Goal: Task Accomplishment & Management: Manage account settings

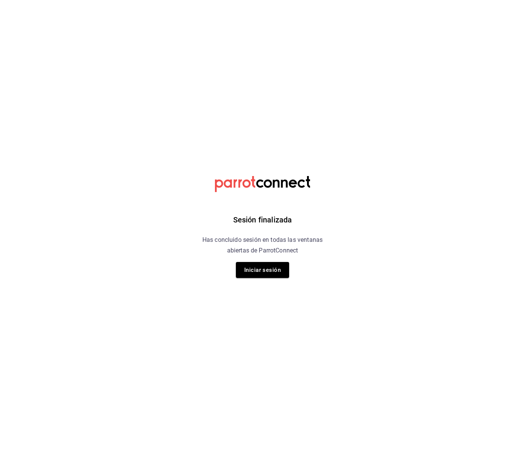
drag, startPoint x: 263, startPoint y: 274, endPoint x: 154, endPoint y: 144, distance: 170.0
click at [262, 274] on button "Iniciar sesión" at bounding box center [262, 270] width 53 height 16
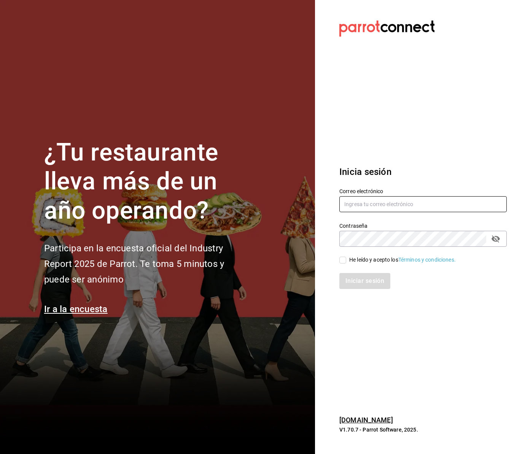
click at [365, 207] on input "text" at bounding box center [422, 204] width 167 height 16
type input "aurbano@debocaenboca.net"
click at [344, 260] on input "He leído y acepto los Términos y condiciones." at bounding box center [342, 260] width 7 height 7
checkbox input "true"
click at [357, 282] on button "Iniciar sesión" at bounding box center [365, 281] width 52 height 16
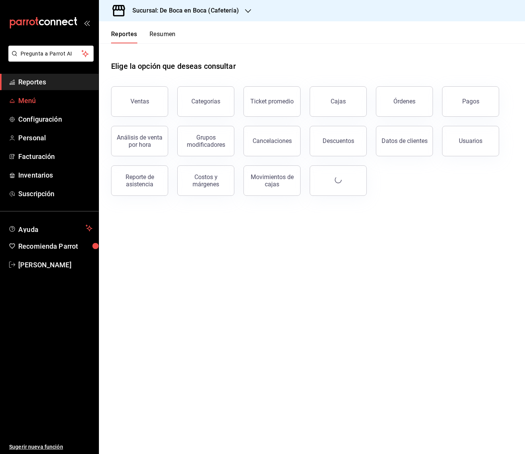
click at [48, 104] on span "Menú" at bounding box center [55, 101] width 74 height 10
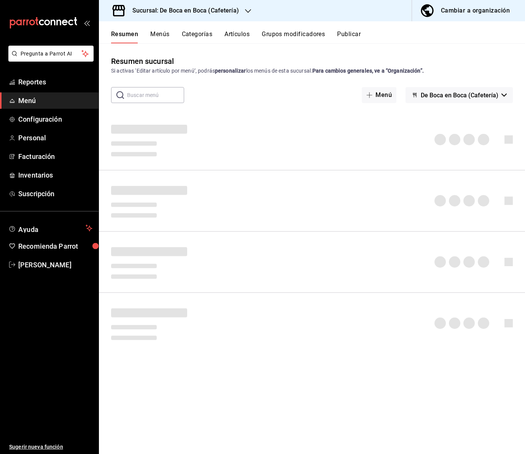
click at [236, 34] on button "Artículos" at bounding box center [237, 36] width 25 height 13
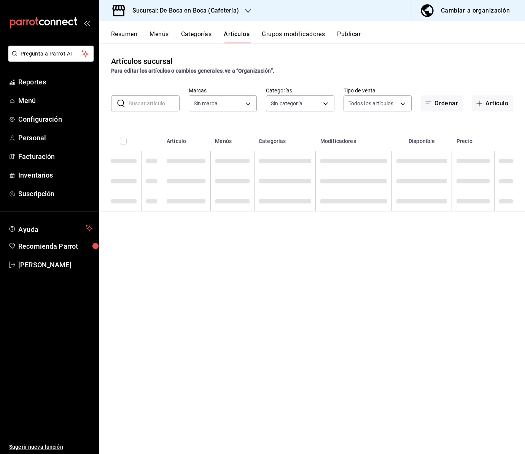
click at [246, 12] on icon "button" at bounding box center [248, 11] width 6 height 6
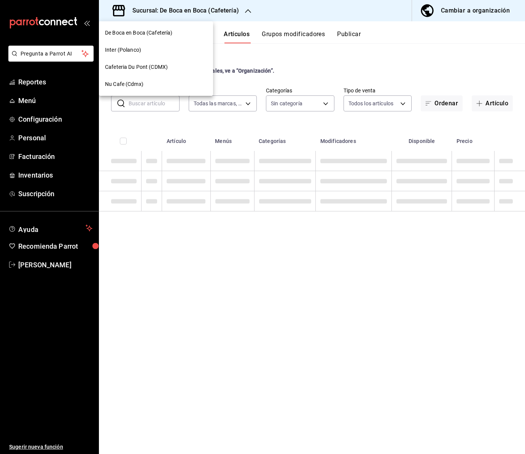
type input "4eab8db2-e1dc-4fb3-9b1f-7fa82010a4f3"
type input "96b92fd8-ecd9-4917-ae34-a503a6ec1cb7,f4369217-5354-4a5e-b4ff-cedfdf5bd663,09da8…"
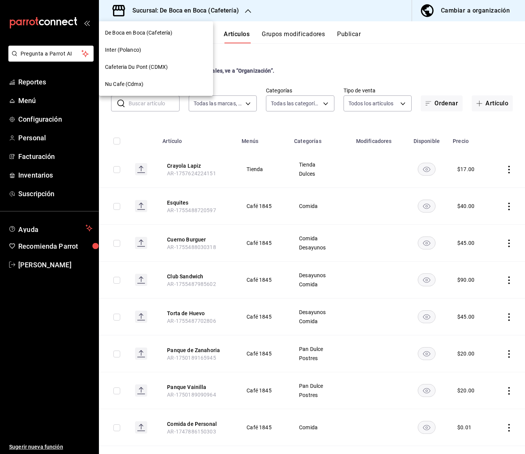
click at [134, 85] on span "Nu Cafe (Cdmx)" at bounding box center [124, 84] width 38 height 8
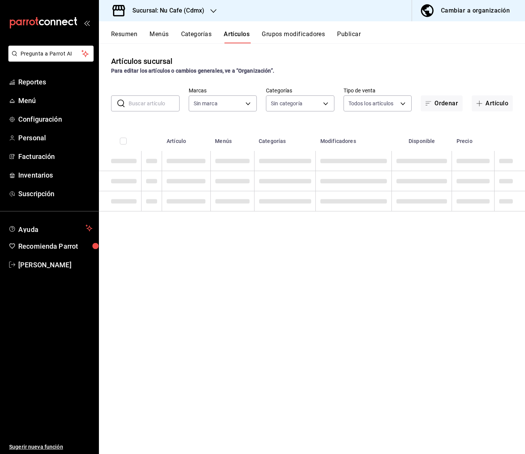
click at [139, 104] on input "text" at bounding box center [154, 103] width 51 height 15
type input "s"
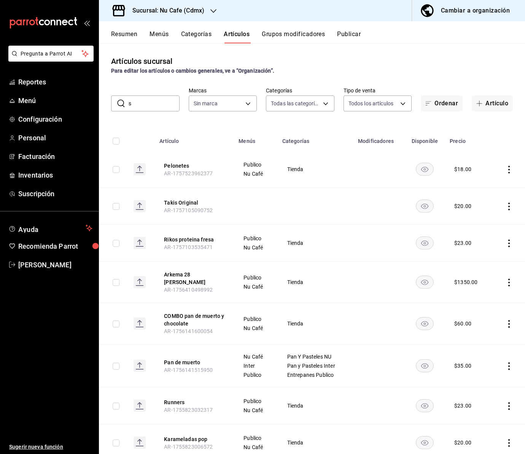
type input "bff11573-8288-425e-8a69-b3f5f84299b1,f592ace0-87a9-4565-a19c-ed486b3f4afa,9f45e…"
type input "san"
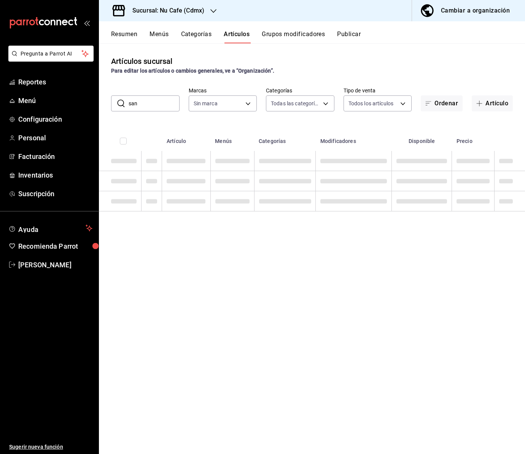
type input "0eed2892-7b63-413a-8f7e-1edbe76bc373"
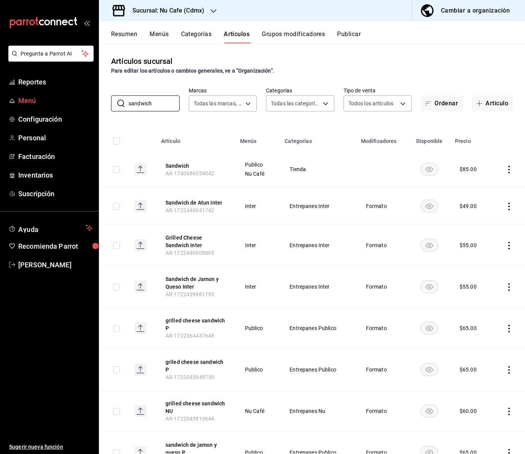
drag, startPoint x: 158, startPoint y: 100, endPoint x: 94, endPoint y: 100, distance: 64.7
click at [94, 100] on div "Pregunta a Parrot AI Reportes Menú Configuración Personal Facturación Inventari…" at bounding box center [262, 227] width 525 height 454
type input "h"
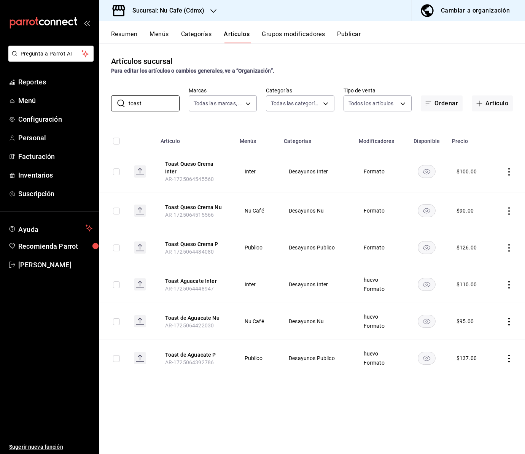
type input "toast"
click at [209, 8] on div "Sucursal: Nu Cafe (Cdmx)" at bounding box center [162, 10] width 115 height 21
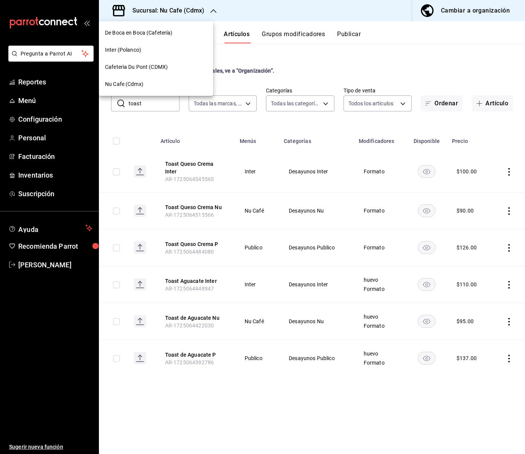
click at [139, 64] on span "Cafeteria Du Pont (CDMX)" at bounding box center [136, 67] width 63 height 8
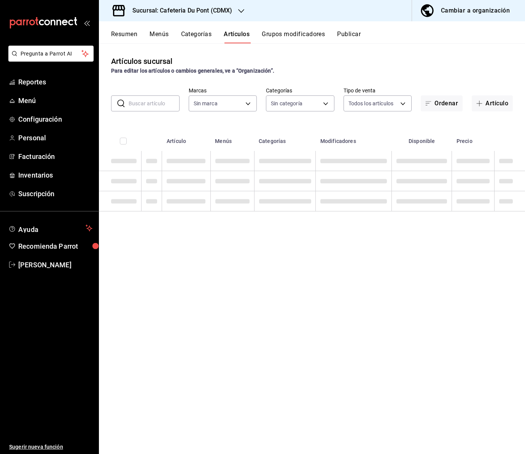
type input "c03253b1-4988-4183-8445-9a1c8a7da68d,5649d61c-5875-424e-be38-053ceca58422,a2edc…"
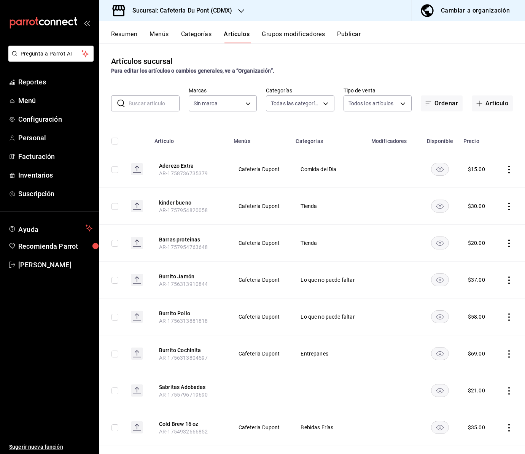
click at [146, 104] on input "text" at bounding box center [154, 103] width 51 height 15
type input "03234600-dbf0-4e52-b833-2cd86aed28b4"
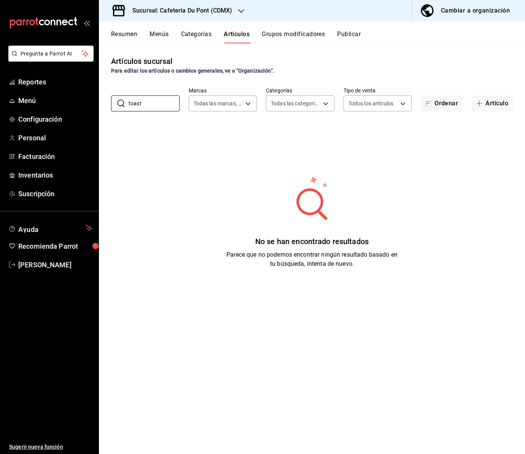
drag, startPoint x: 148, startPoint y: 103, endPoint x: 100, endPoint y: 103, distance: 48.0
click at [115, 104] on div "​ toast ​" at bounding box center [145, 104] width 68 height 16
type input "quinoa"
click at [240, 10] on icon "button" at bounding box center [241, 11] width 6 height 6
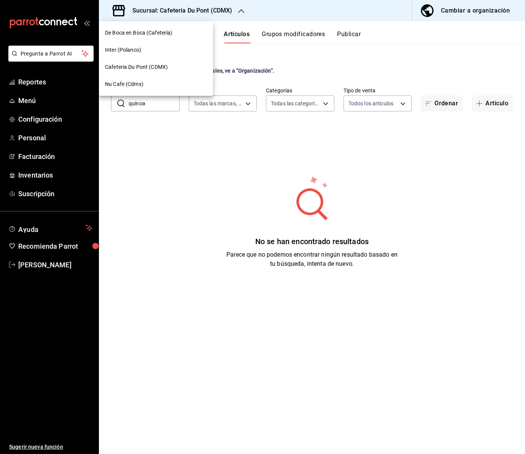
click at [131, 83] on span "Nu Cafe (Cdmx)" at bounding box center [124, 84] width 38 height 8
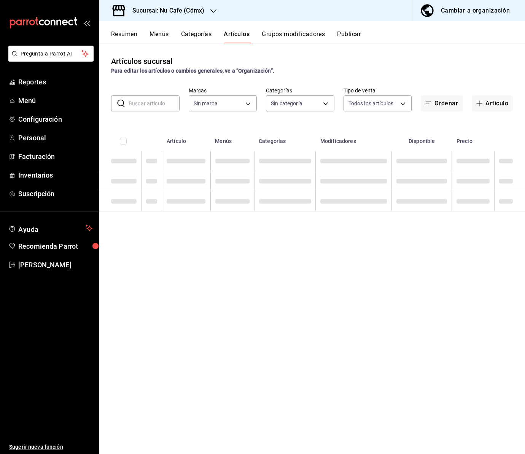
click at [155, 107] on input "text" at bounding box center [154, 103] width 51 height 15
type input "bff11573-8288-425e-8a69-b3f5f84299b1,f592ace0-87a9-4565-a19c-ed486b3f4afa,9f45e…"
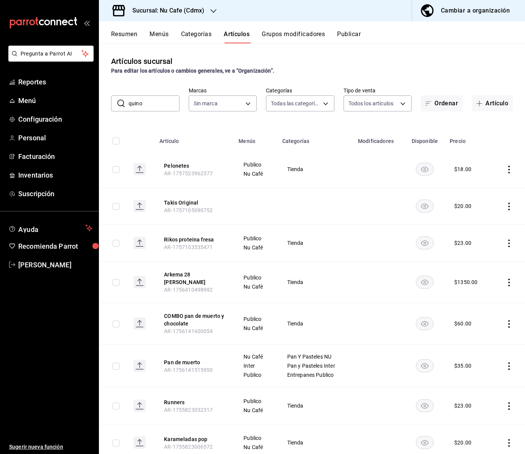
type input "quinoa"
type input "0eed2892-7b63-413a-8f7e-1edbe76bc373"
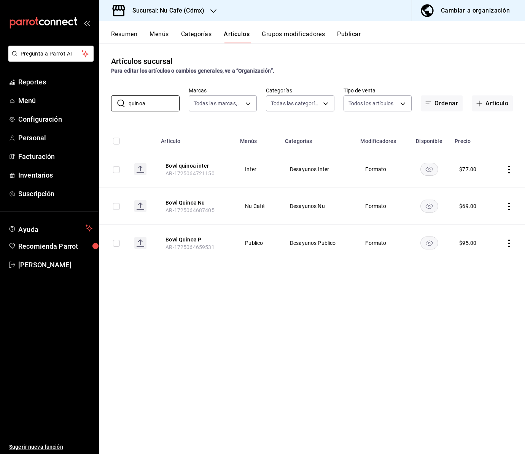
drag, startPoint x: 157, startPoint y: 106, endPoint x: 110, endPoint y: 107, distance: 47.6
click at [110, 107] on div "​ quinoa ​ Marcas Todas las marcas, Sin marca 0eed2892-7b63-413a-8f7e-1edbe76bc…" at bounding box center [312, 99] width 426 height 24
drag, startPoint x: 153, startPoint y: 105, endPoint x: 100, endPoint y: 105, distance: 52.5
click at [100, 105] on div "​ quinoa ​ Marcas Todas las marcas, Sin marca 0eed2892-7b63-413a-8f7e-1edbe76bc…" at bounding box center [312, 99] width 426 height 24
drag, startPoint x: 156, startPoint y: 104, endPoint x: 127, endPoint y: 104, distance: 29.3
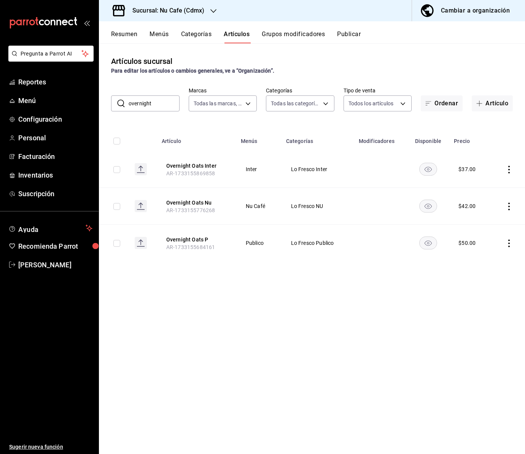
click at [127, 104] on div "​ overnight ​" at bounding box center [145, 104] width 68 height 16
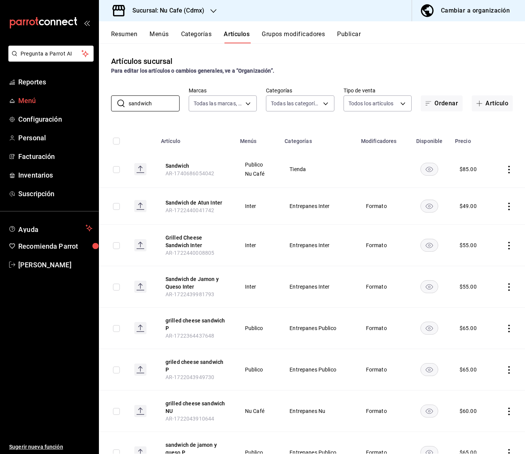
drag, startPoint x: 150, startPoint y: 104, endPoint x: 76, endPoint y: 94, distance: 74.1
click at [81, 95] on div "Pregunta a Parrot AI Reportes Menú Configuración Personal Facturación Inventari…" at bounding box center [262, 227] width 525 height 454
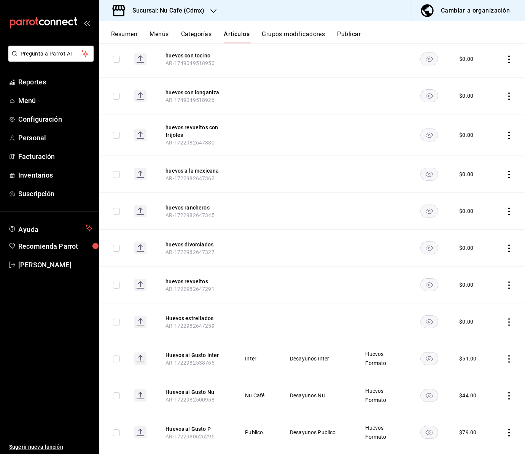
scroll to position [162, 0]
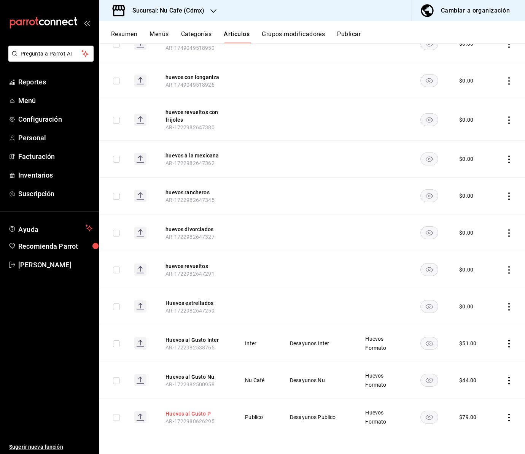
type input "huevos"
click at [202, 413] on button "Huevos al Gusto P" at bounding box center [196, 414] width 61 height 8
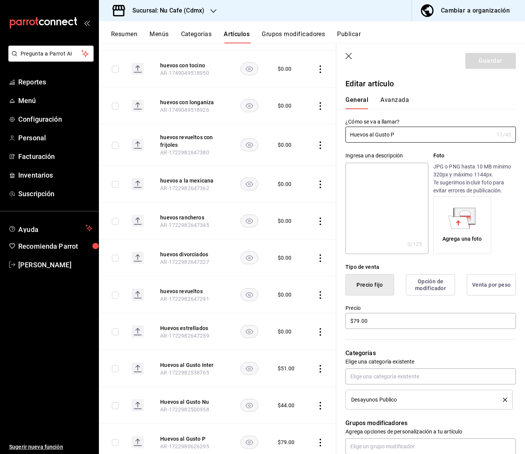
click at [300, 32] on button "Grupos modificadores" at bounding box center [293, 36] width 63 height 13
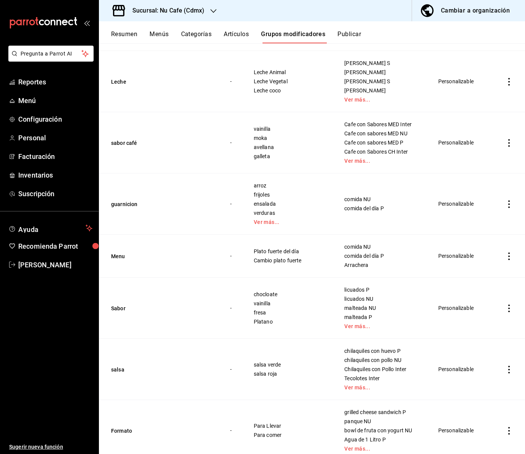
scroll to position [571, 0]
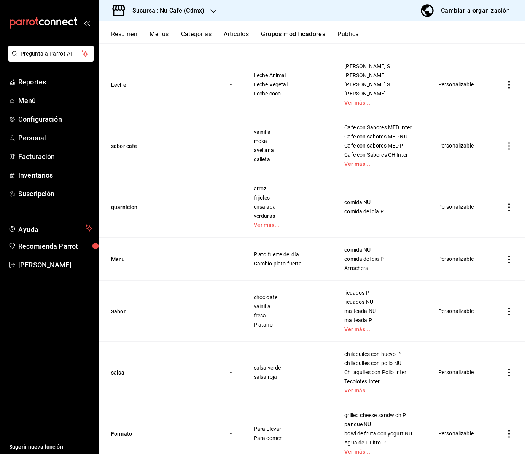
click at [241, 33] on button "Artículos" at bounding box center [236, 36] width 25 height 13
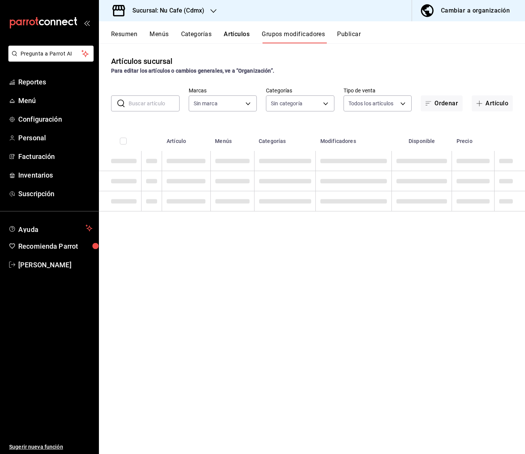
type input "0eed2892-7b63-413a-8f7e-1edbe76bc373"
click at [152, 106] on input "text" at bounding box center [154, 103] width 51 height 15
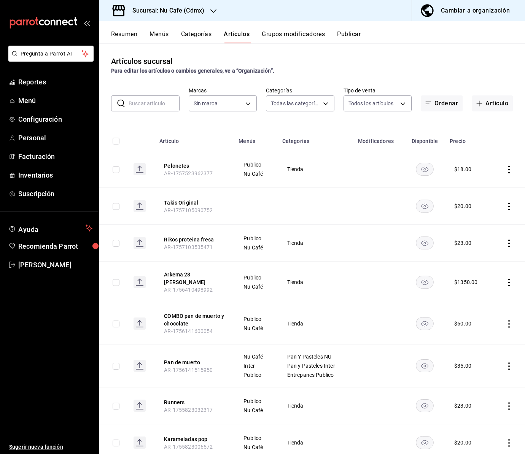
type input "bff11573-8288-425e-8a69-b3f5f84299b1,f592ace0-87a9-4565-a19c-ed486b3f4afa,9f45e…"
type input "0eed2892-7b63-413a-8f7e-1edbe76bc373"
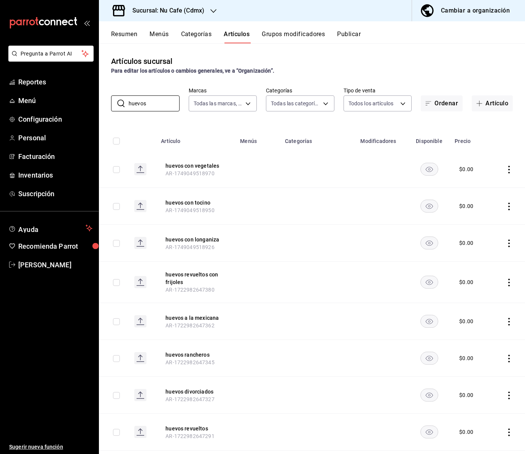
type input "huevos"
click at [296, 33] on button "Grupos modificadores" at bounding box center [293, 36] width 63 height 13
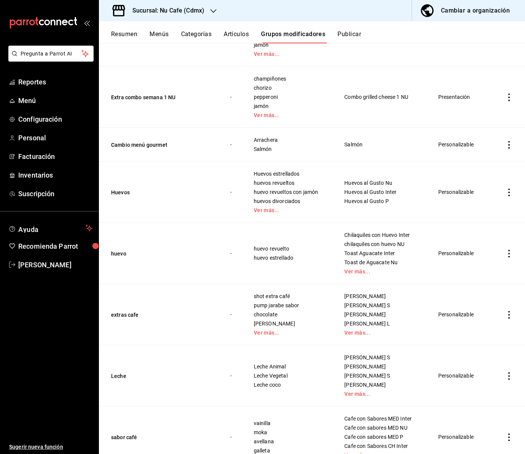
scroll to position [277, 0]
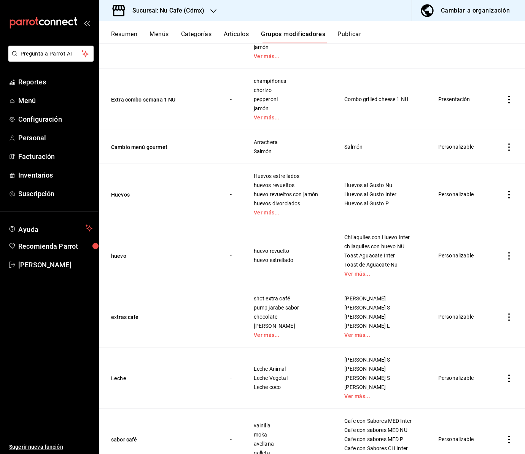
click at [265, 213] on link "Ver más..." at bounding box center [290, 212] width 72 height 5
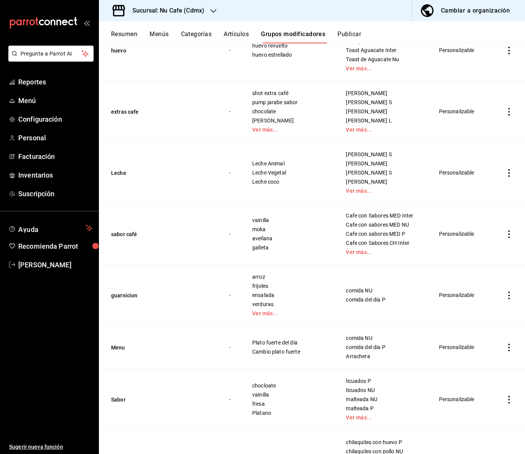
scroll to position [645, 0]
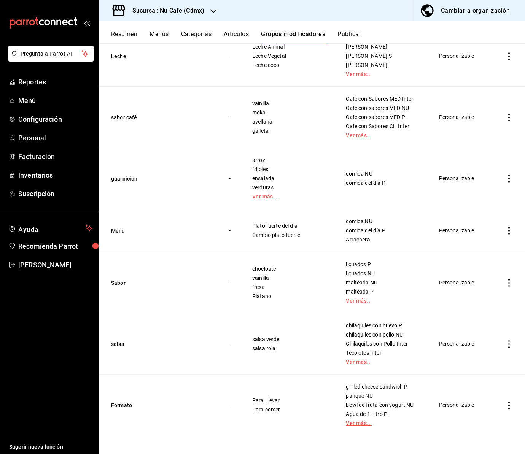
click at [362, 424] on link "Ver más..." at bounding box center [383, 423] width 74 height 5
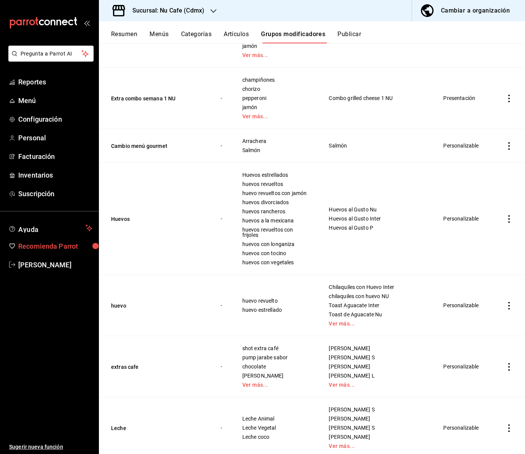
scroll to position [274, 0]
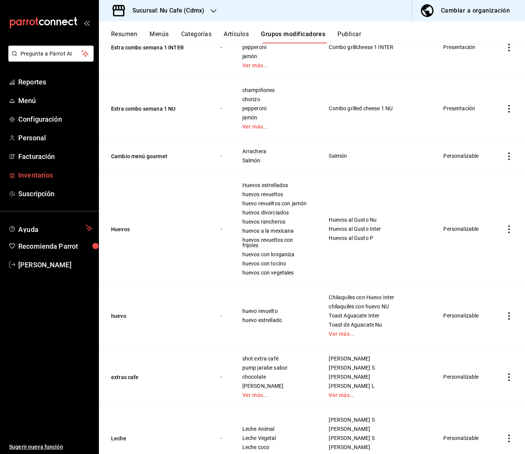
click at [32, 178] on span "Inventarios" at bounding box center [55, 175] width 74 height 10
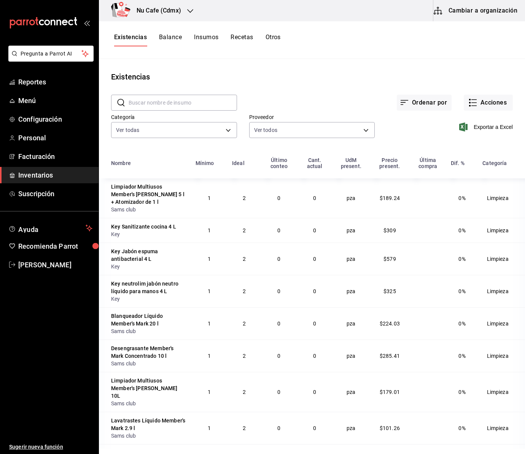
click at [479, 13] on button "Cambiar a organización" at bounding box center [476, 10] width 86 height 21
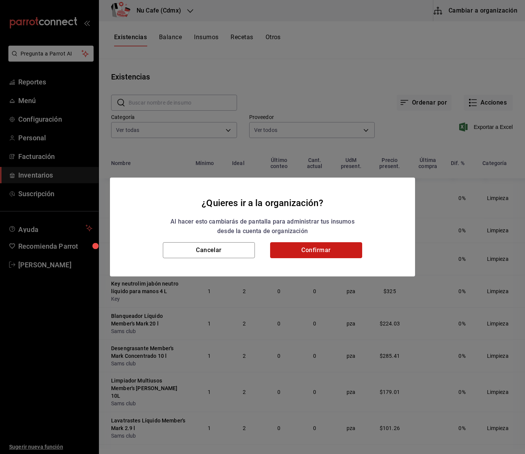
click at [337, 250] on button "Confirmar" at bounding box center [316, 250] width 92 height 16
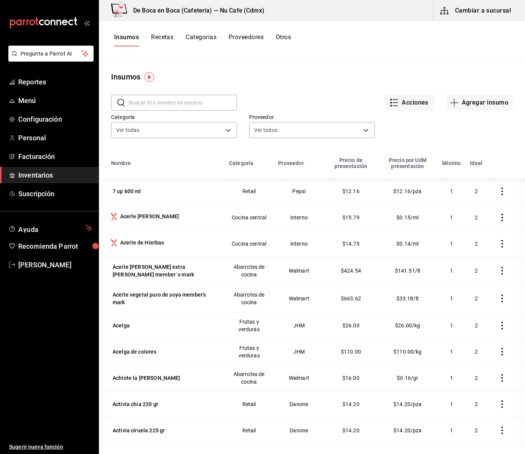
click at [159, 35] on button "Recetas" at bounding box center [162, 39] width 22 height 13
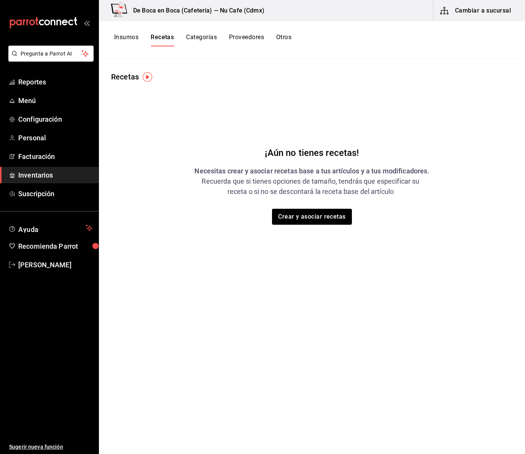
click at [483, 13] on button "Cambiar a sucursal" at bounding box center [476, 10] width 86 height 21
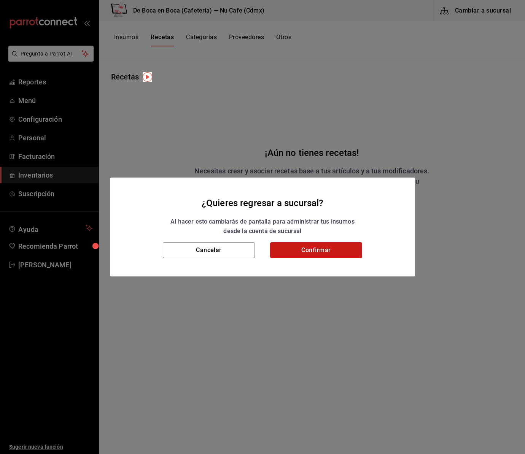
click at [316, 252] on button "Confirmar" at bounding box center [316, 250] width 92 height 16
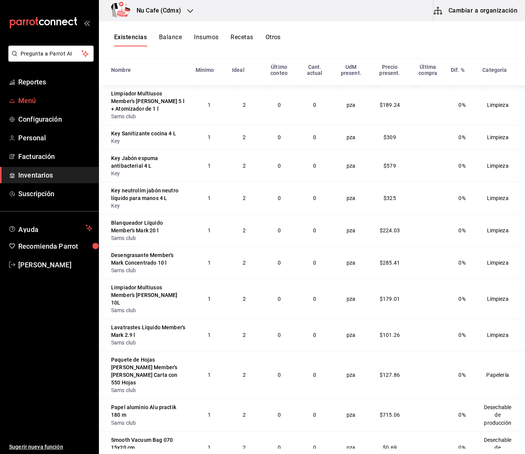
click at [32, 104] on span "Menú" at bounding box center [55, 101] width 74 height 10
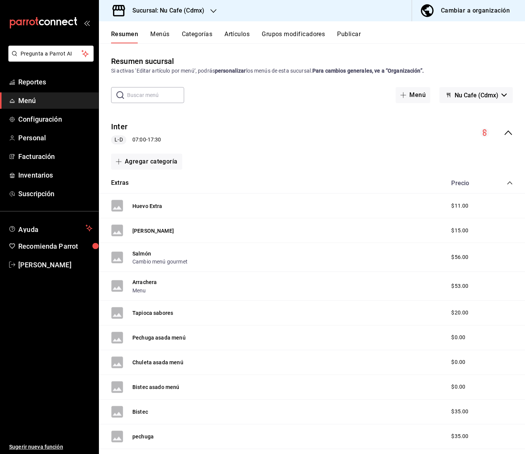
click at [226, 33] on button "Artículos" at bounding box center [237, 36] width 25 height 13
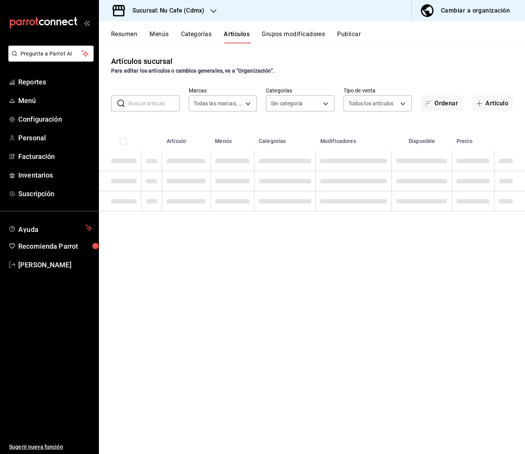
type input "0eed2892-7b63-413a-8f7e-1edbe76bc373"
type input "bff11573-8288-425e-8a69-b3f5f84299b1,f592ace0-87a9-4565-a19c-ed486b3f4afa,9f45e…"
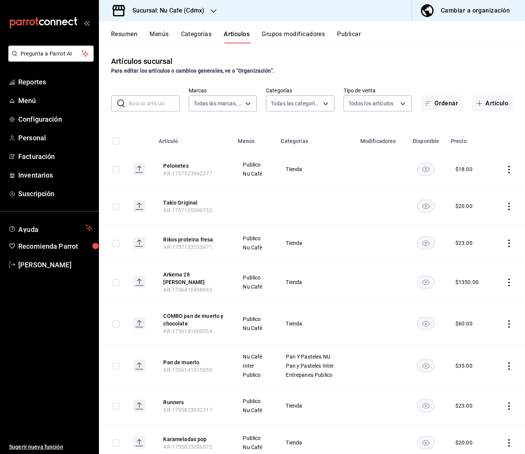
click at [138, 106] on input "text" at bounding box center [154, 103] width 51 height 15
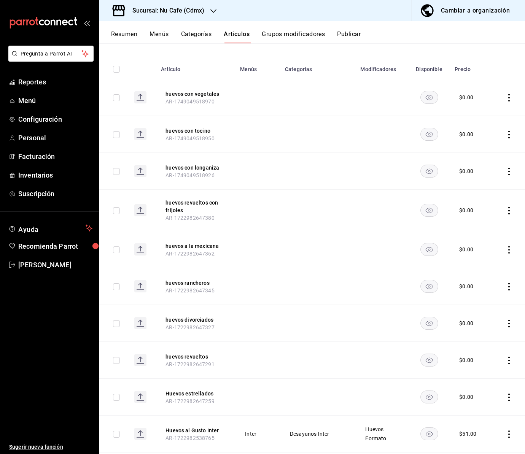
scroll to position [62, 0]
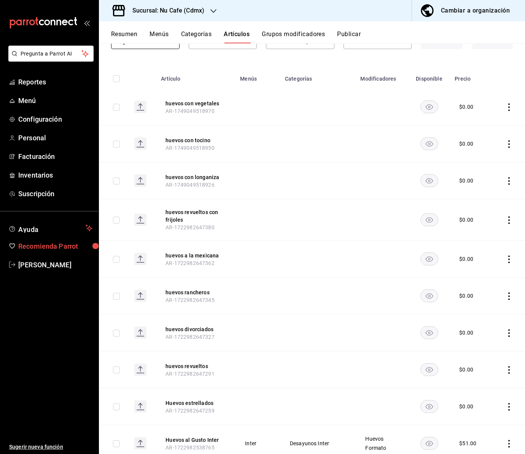
type input "huevos"
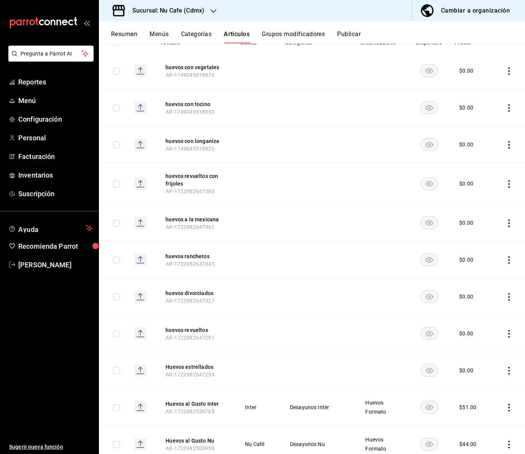
scroll to position [0, 0]
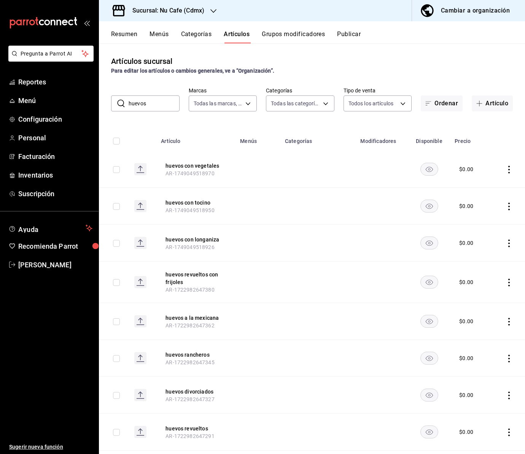
click at [298, 33] on button "Grupos modificadores" at bounding box center [293, 36] width 63 height 13
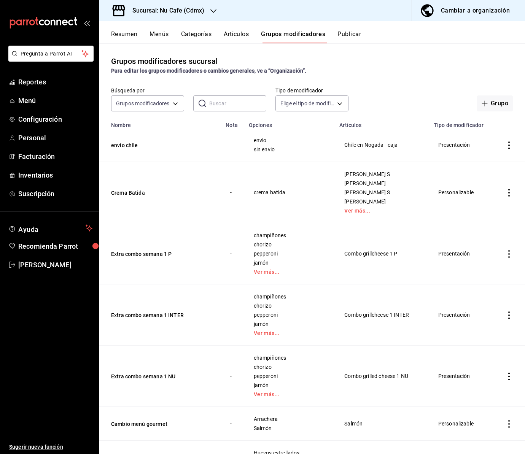
click at [229, 103] on input "text" at bounding box center [237, 103] width 57 height 15
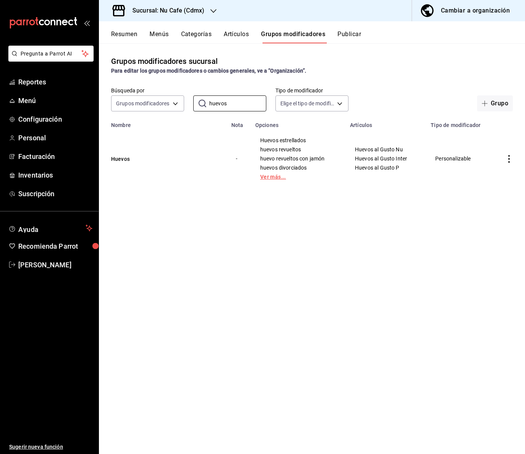
click at [276, 178] on link "Ver más..." at bounding box center [298, 176] width 76 height 5
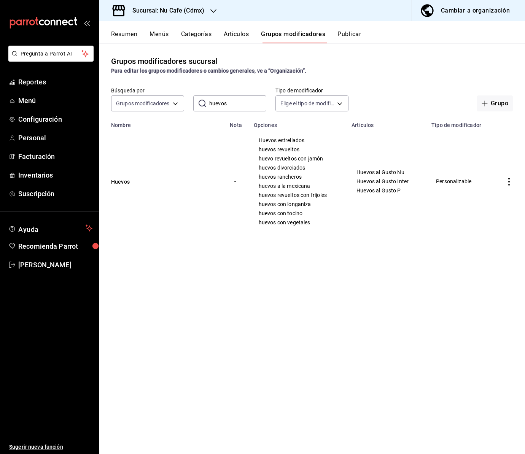
click at [243, 105] on input "huevos" at bounding box center [237, 103] width 57 height 15
type input "h"
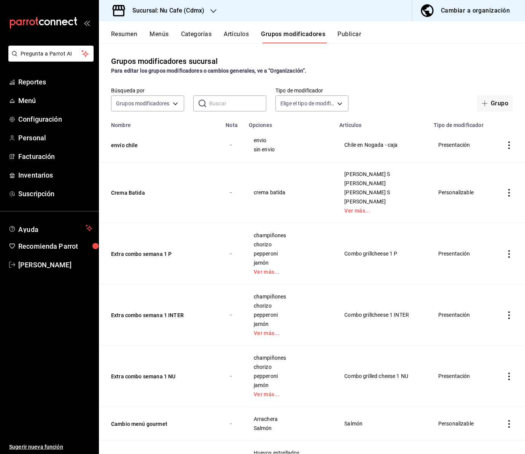
click at [244, 37] on button "Artículos" at bounding box center [236, 36] width 25 height 13
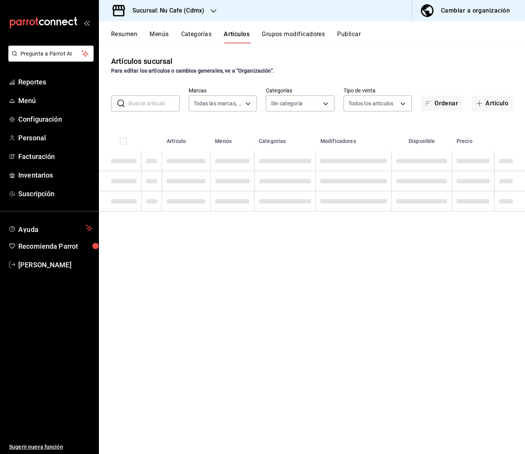
type input "0eed2892-7b63-413a-8f7e-1edbe76bc373"
type input "bff11573-8288-425e-8a69-b3f5f84299b1,f592ace0-87a9-4565-a19c-ed486b3f4afa,9f45e…"
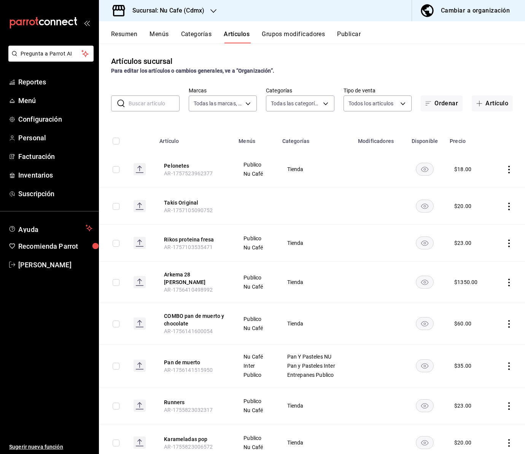
click at [146, 105] on input "text" at bounding box center [154, 103] width 51 height 15
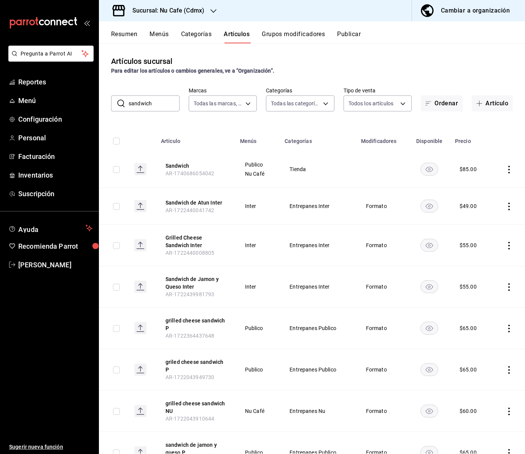
drag, startPoint x: 163, startPoint y: 104, endPoint x: 111, endPoint y: 104, distance: 51.8
click at [111, 104] on div "​ sandwich ​" at bounding box center [145, 104] width 68 height 16
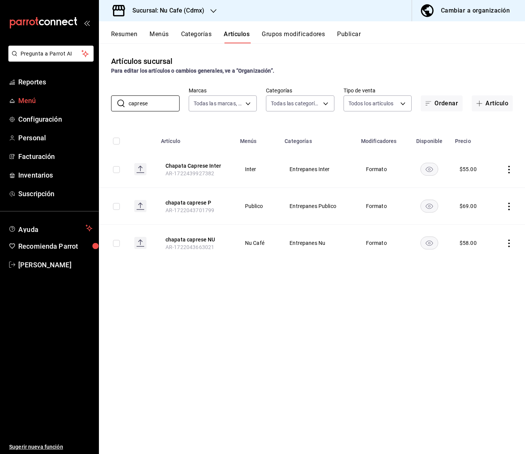
drag, startPoint x: 153, startPoint y: 102, endPoint x: 75, endPoint y: 100, distance: 78.0
click at [75, 100] on div "Pregunta a Parrot AI Reportes Menú Configuración Personal Facturación Inventari…" at bounding box center [262, 227] width 525 height 454
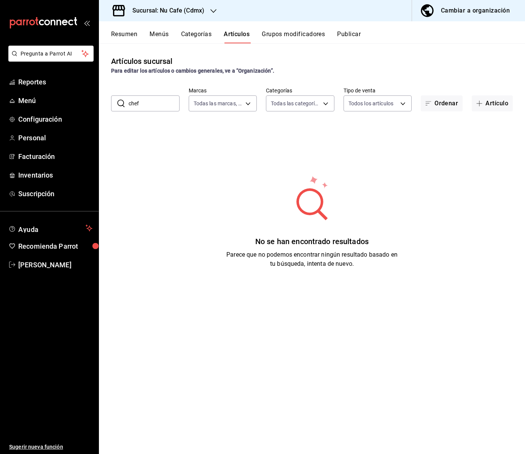
drag, startPoint x: 158, startPoint y: 108, endPoint x: 119, endPoint y: 99, distance: 40.2
click at [119, 99] on div "​ chef ​" at bounding box center [145, 104] width 68 height 16
click at [105, 101] on div "​ chef ​ Marcas Todas las marcas, Sin marca 0eed2892-7b63-413a-8f7e-1edbe76bc37…" at bounding box center [312, 99] width 426 height 24
drag, startPoint x: 147, startPoint y: 100, endPoint x: 123, endPoint y: 102, distance: 24.1
click at [123, 102] on div "​ chef ​" at bounding box center [145, 104] width 68 height 16
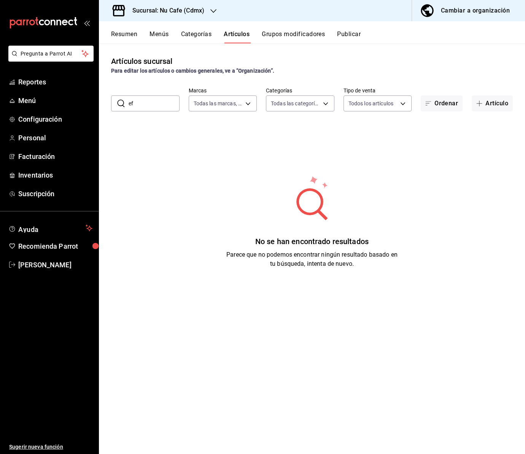
type input "f"
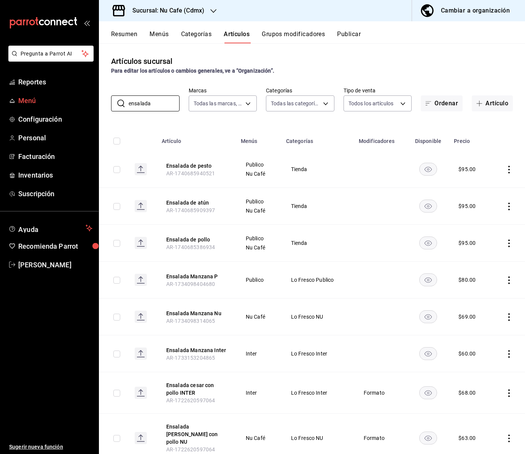
drag, startPoint x: 156, startPoint y: 104, endPoint x: 96, endPoint y: 107, distance: 60.2
click at [96, 107] on div "Pregunta a Parrot AI Reportes Menú Configuración Personal Facturación Inventari…" at bounding box center [262, 227] width 525 height 454
type input "e"
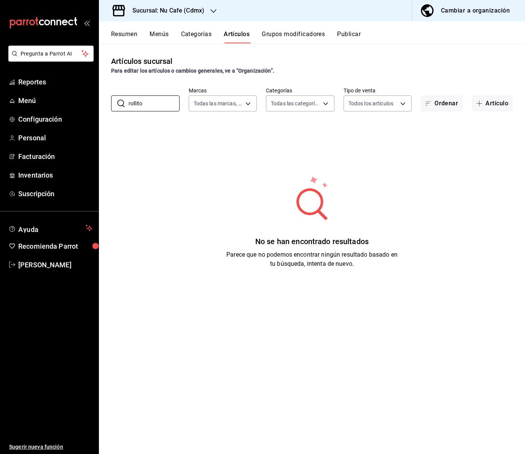
drag, startPoint x: 146, startPoint y: 102, endPoint x: 99, endPoint y: 103, distance: 46.4
click at [99, 103] on div "​ rollito ​ Marcas Todas las marcas, Sin marca 0eed2892-7b63-413a-8f7e-1edbe76b…" at bounding box center [312, 99] width 426 height 24
type input "pasta"
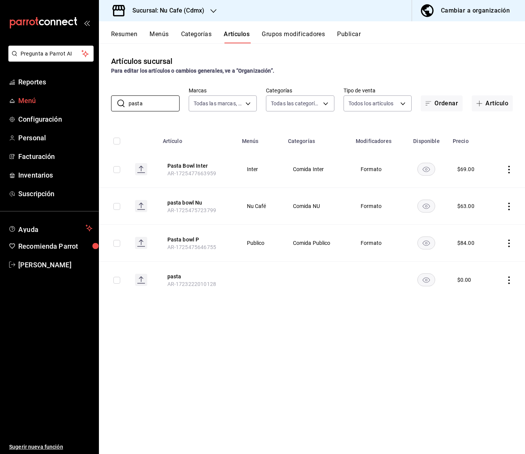
drag, startPoint x: 148, startPoint y: 106, endPoint x: 97, endPoint y: 105, distance: 51.0
click at [97, 105] on div "Pregunta a Parrot AI Reportes Menú Configuración Personal Facturación Inventari…" at bounding box center [262, 227] width 525 height 454
type input "pasta"
click at [289, 33] on button "Grupos modificadores" at bounding box center [293, 36] width 63 height 13
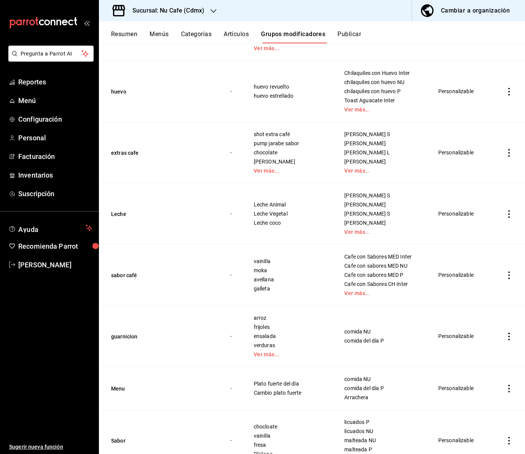
scroll to position [599, 0]
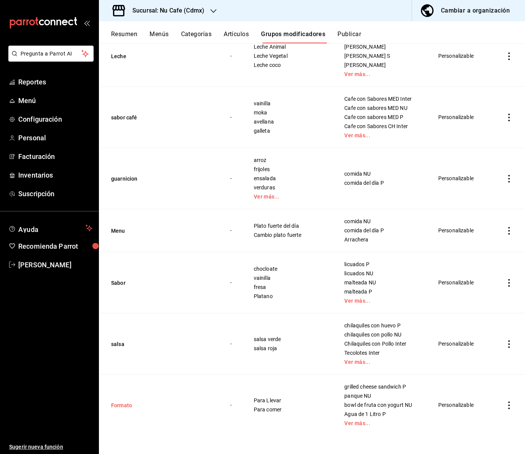
click at [125, 406] on button "Formato" at bounding box center [156, 406] width 91 height 8
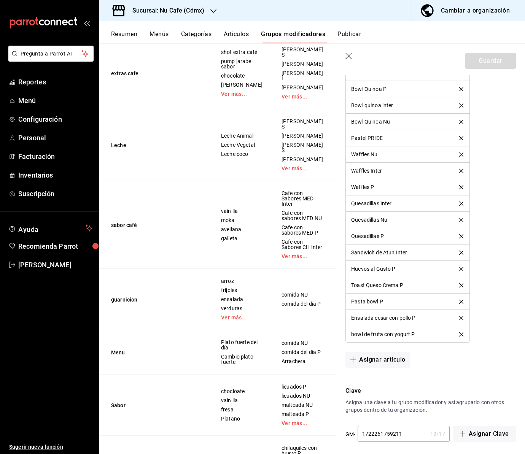
scroll to position [2123, 0]
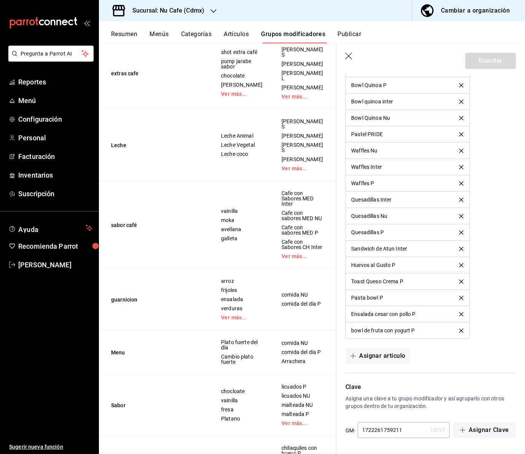
click at [349, 54] on icon "button" at bounding box center [350, 57] width 8 height 8
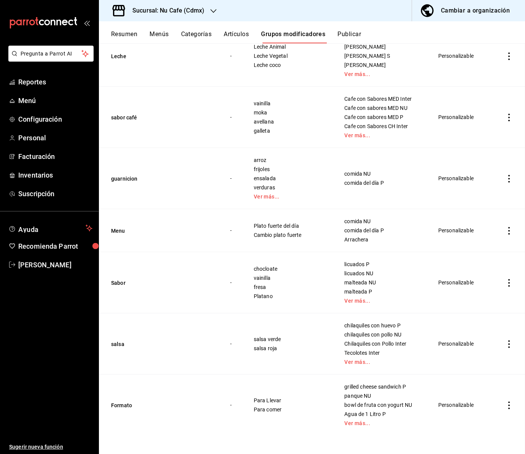
scroll to position [580, 0]
